Goal: Task Accomplishment & Management: Manage account settings

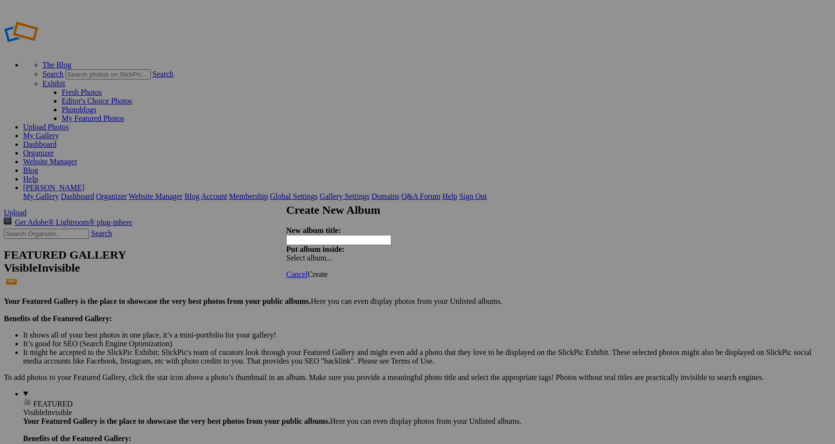
click at [352, 235] on input "text" at bounding box center [338, 240] width 105 height 10
type input "1996 Ford F350 Fire Truck"
click at [328, 270] on span "Create" at bounding box center [317, 274] width 20 height 8
